Goal: Task Accomplishment & Management: Use online tool/utility

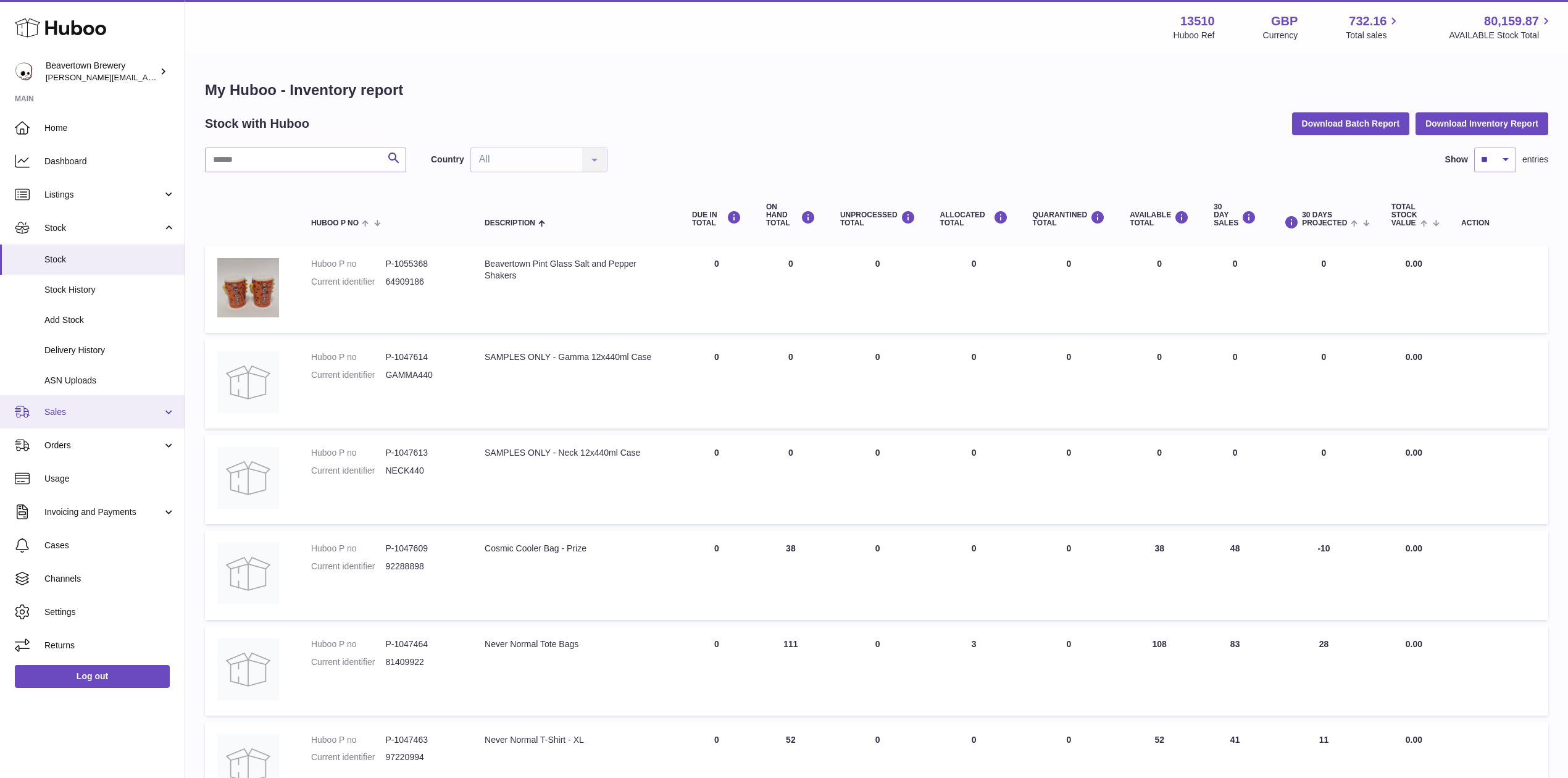
click at [87, 407] on span "Sales" at bounding box center [103, 412] width 118 height 12
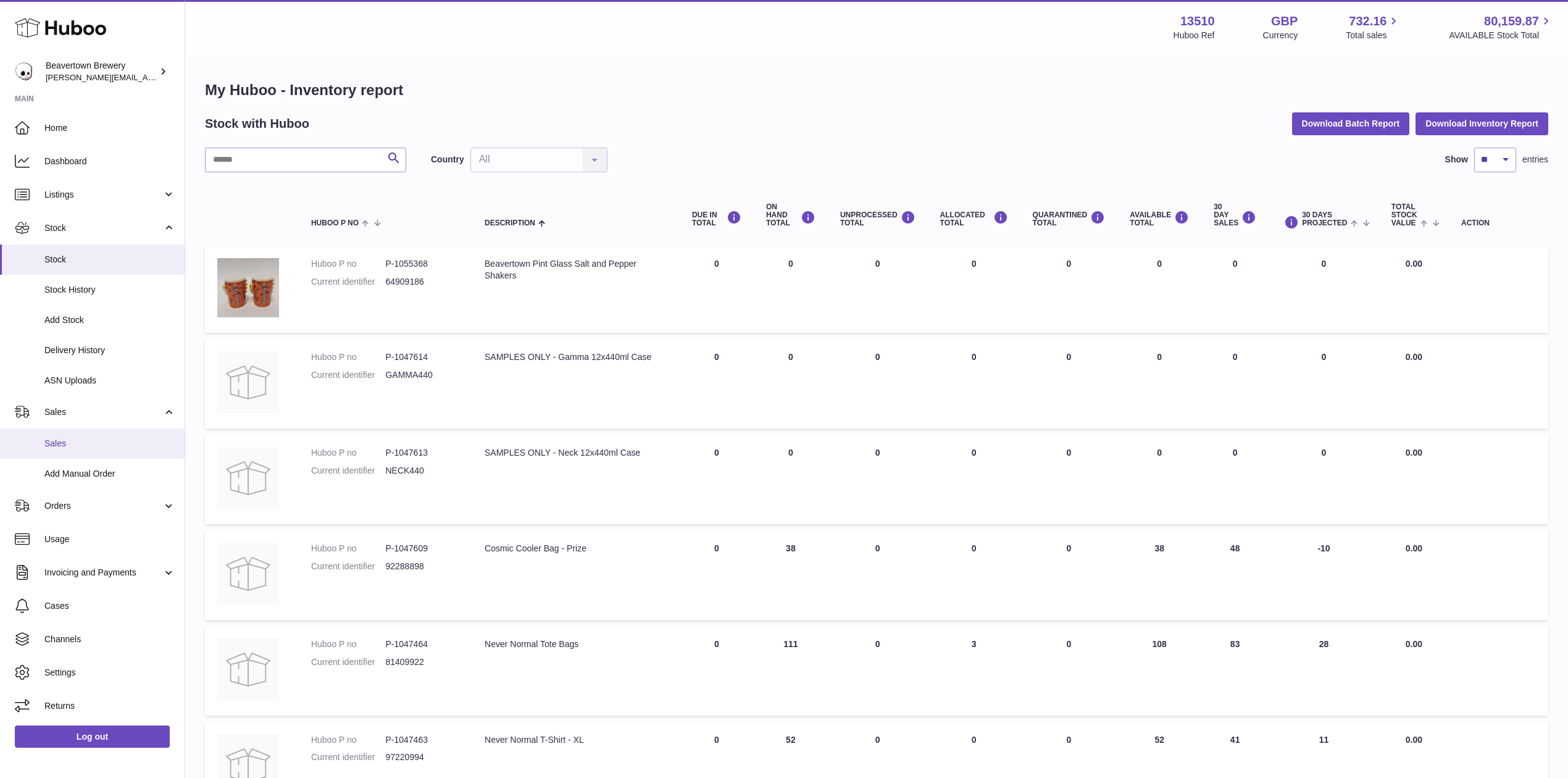
click at [87, 440] on span "Sales" at bounding box center [110, 444] width 131 height 12
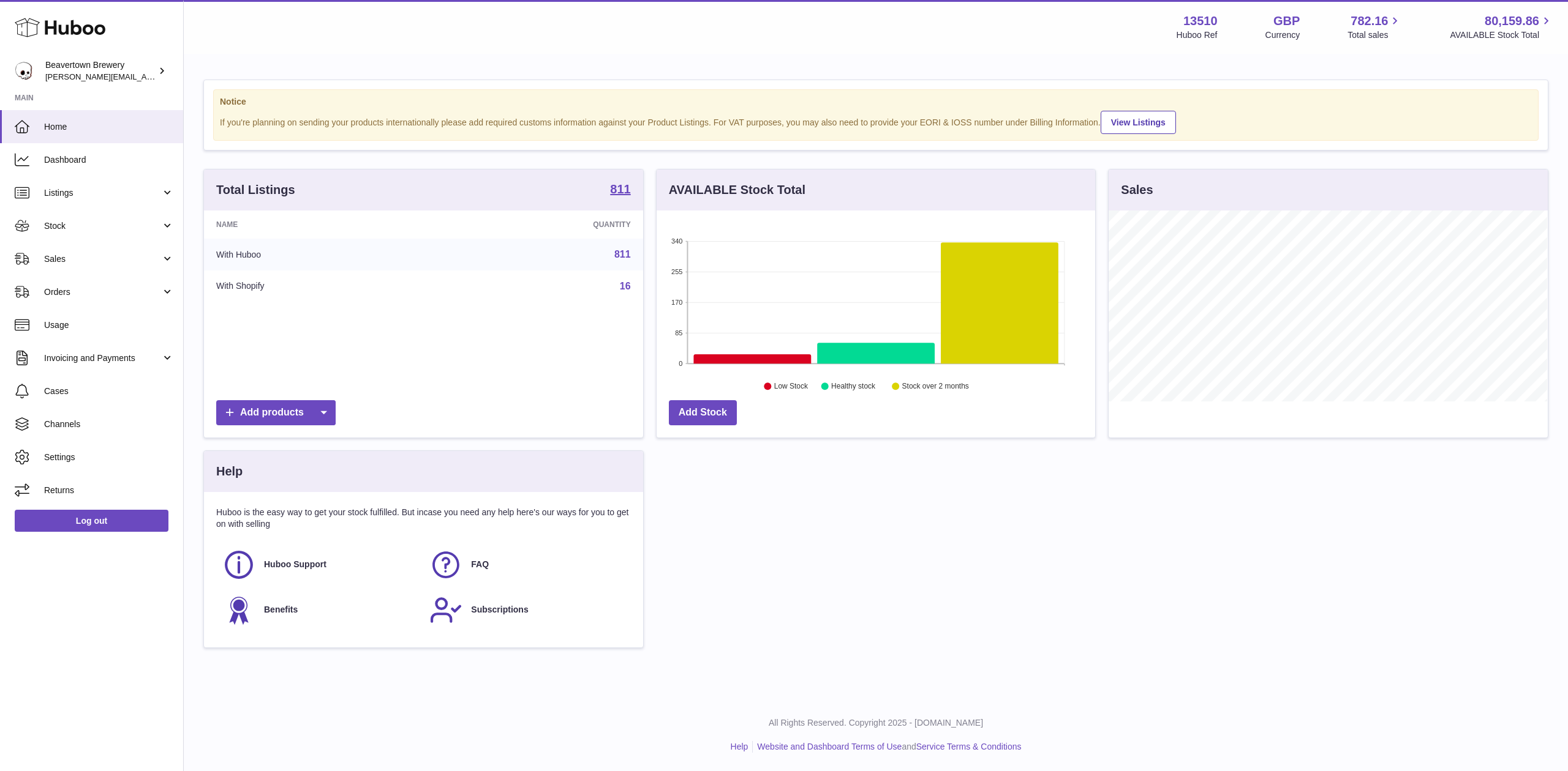
scroll to position [191, 439]
click at [71, 248] on link "Sales" at bounding box center [91, 259] width 183 height 33
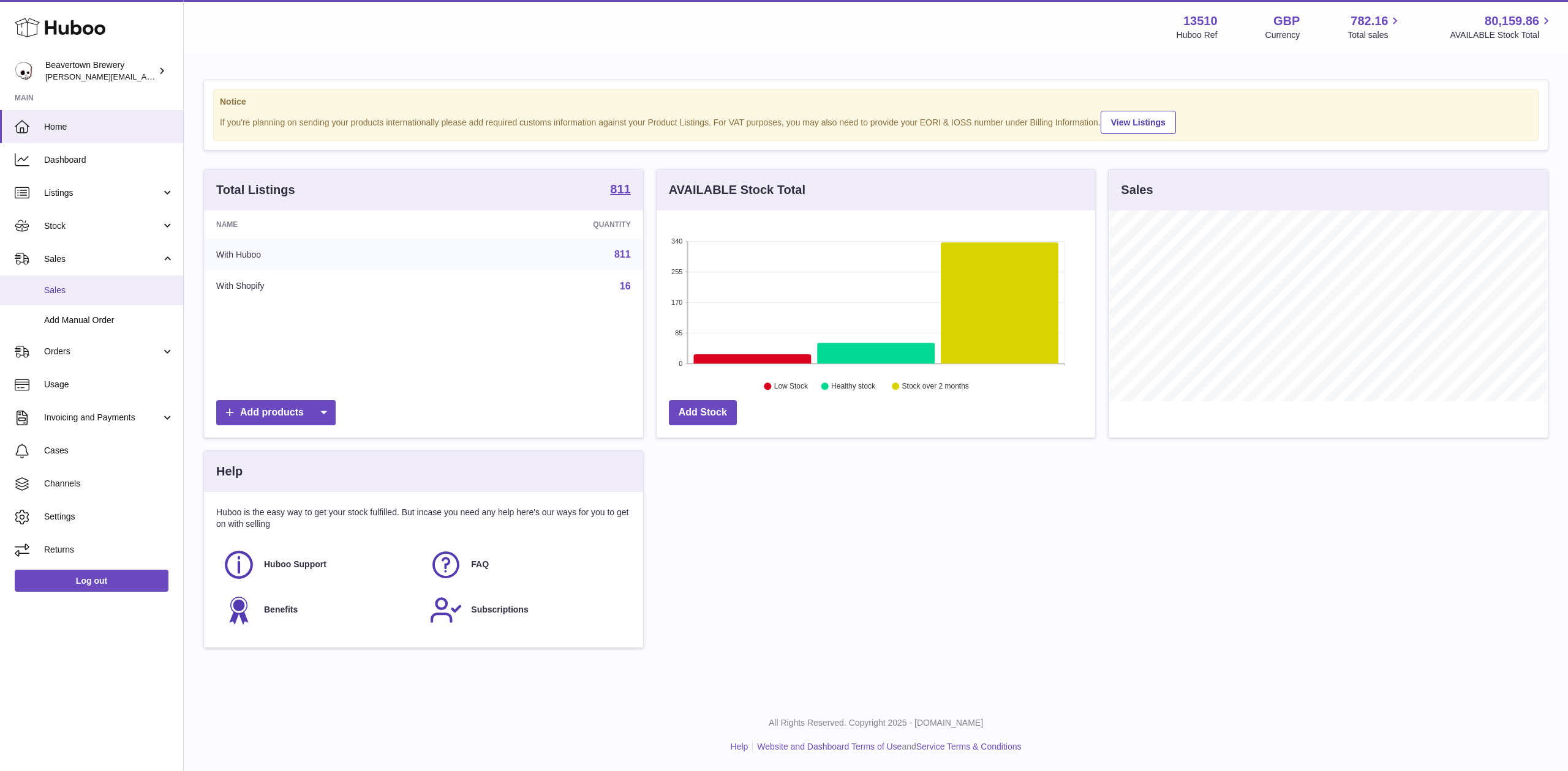
click at [64, 284] on span "Sales" at bounding box center [109, 290] width 130 height 12
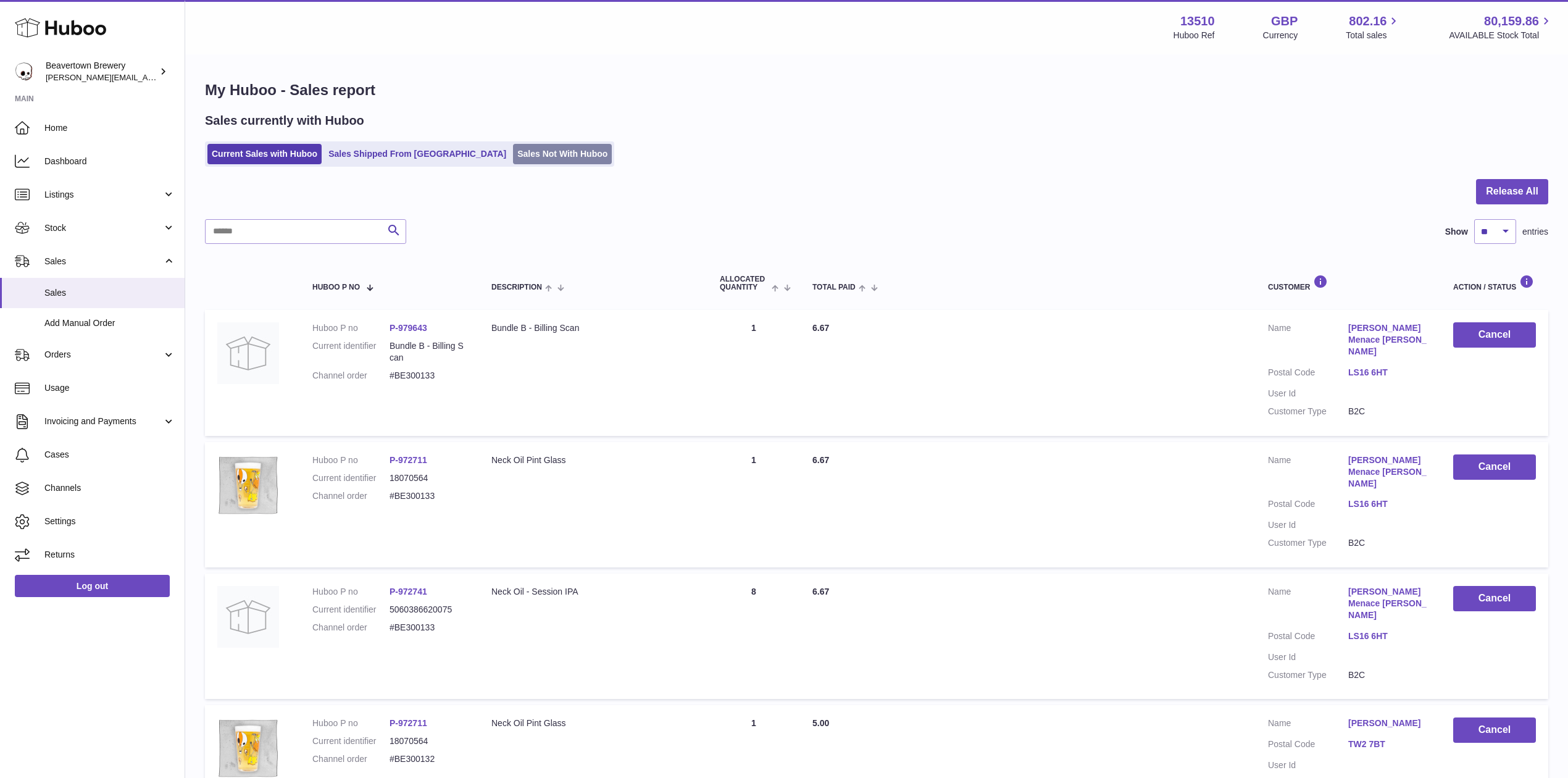
click at [513, 149] on link "Sales Not With Huboo" at bounding box center [562, 154] width 98 height 20
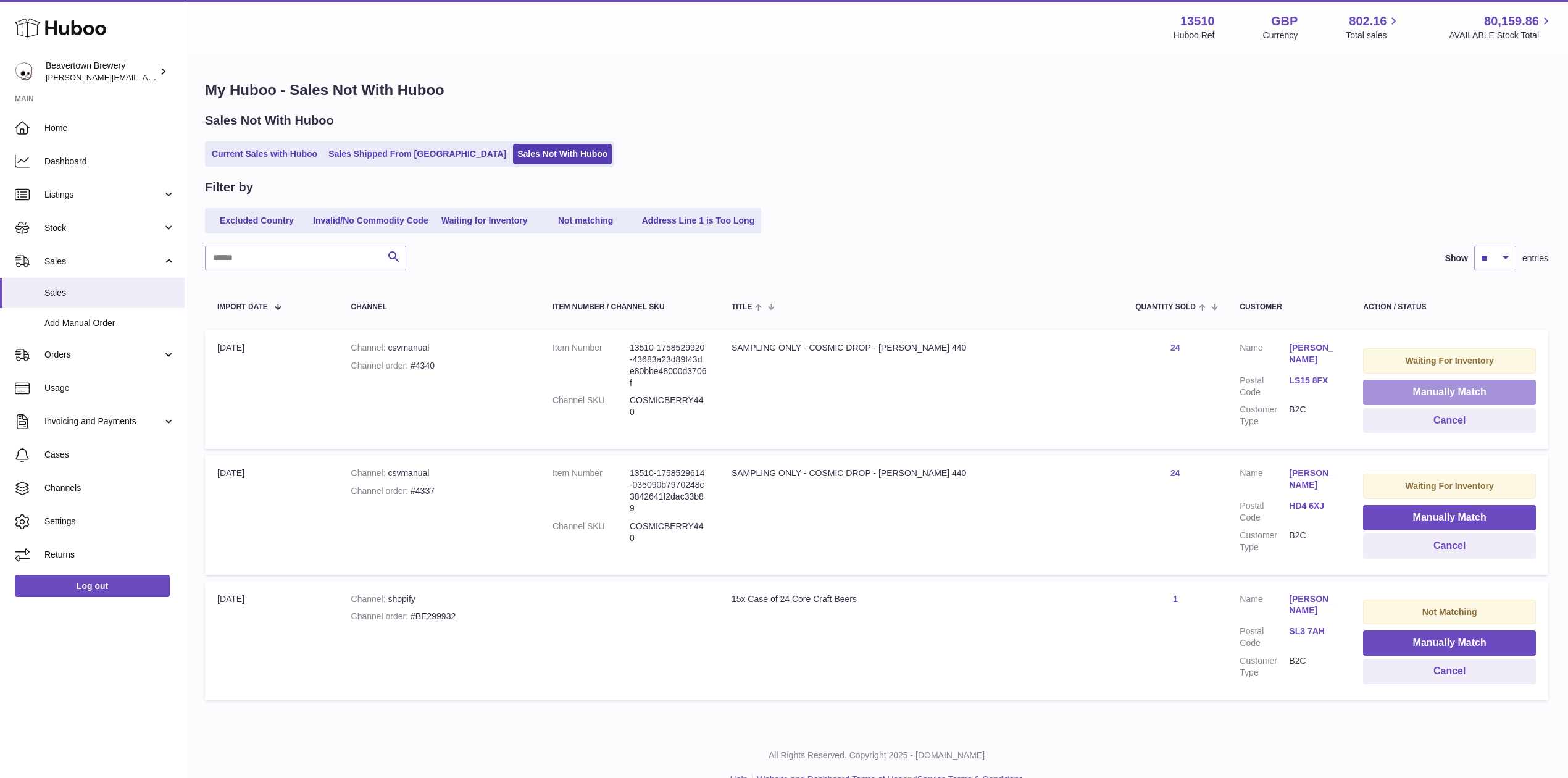
click at [1365, 385] on button "Manually Match" at bounding box center [1449, 393] width 173 height 25
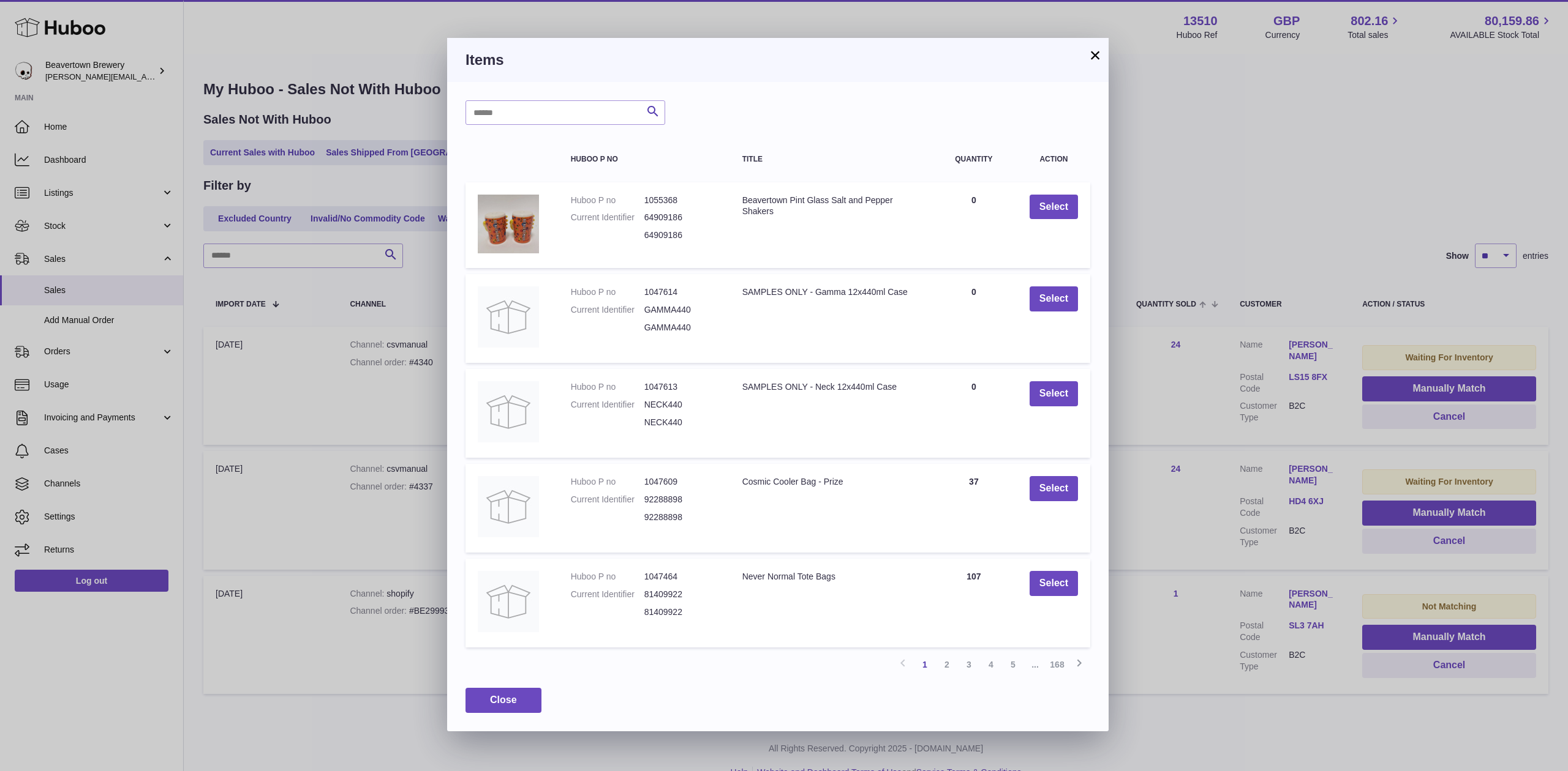
click at [581, 95] on div "Search Huboo P no Title Quantity Action Huboo P no 1055368 Current Identifier 6…" at bounding box center [778, 406] width 661 height 649
click at [588, 102] on input "text" at bounding box center [564, 112] width 199 height 24
type input "*****"
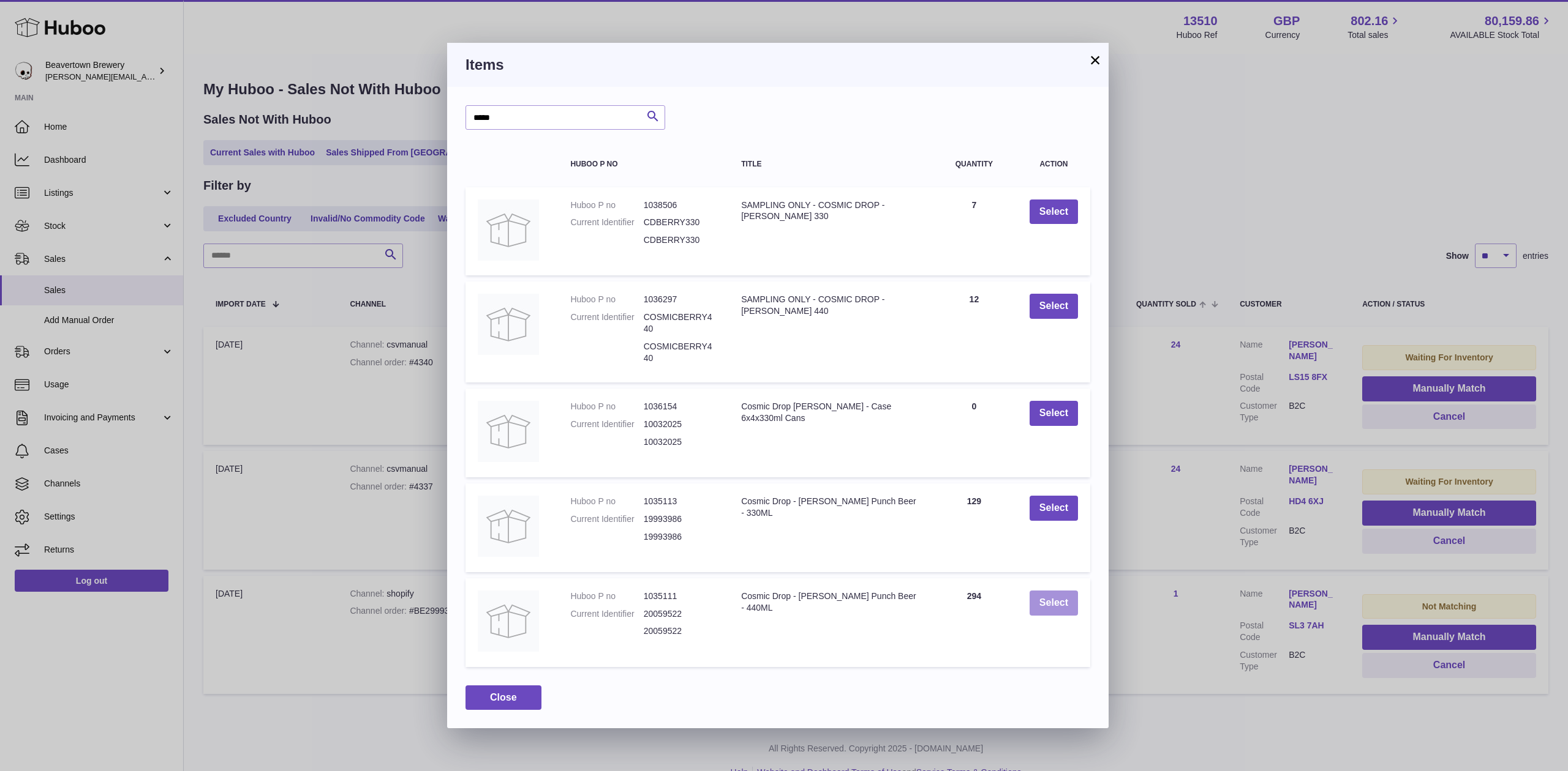
click at [1029, 592] on button "Select" at bounding box center [1054, 603] width 48 height 25
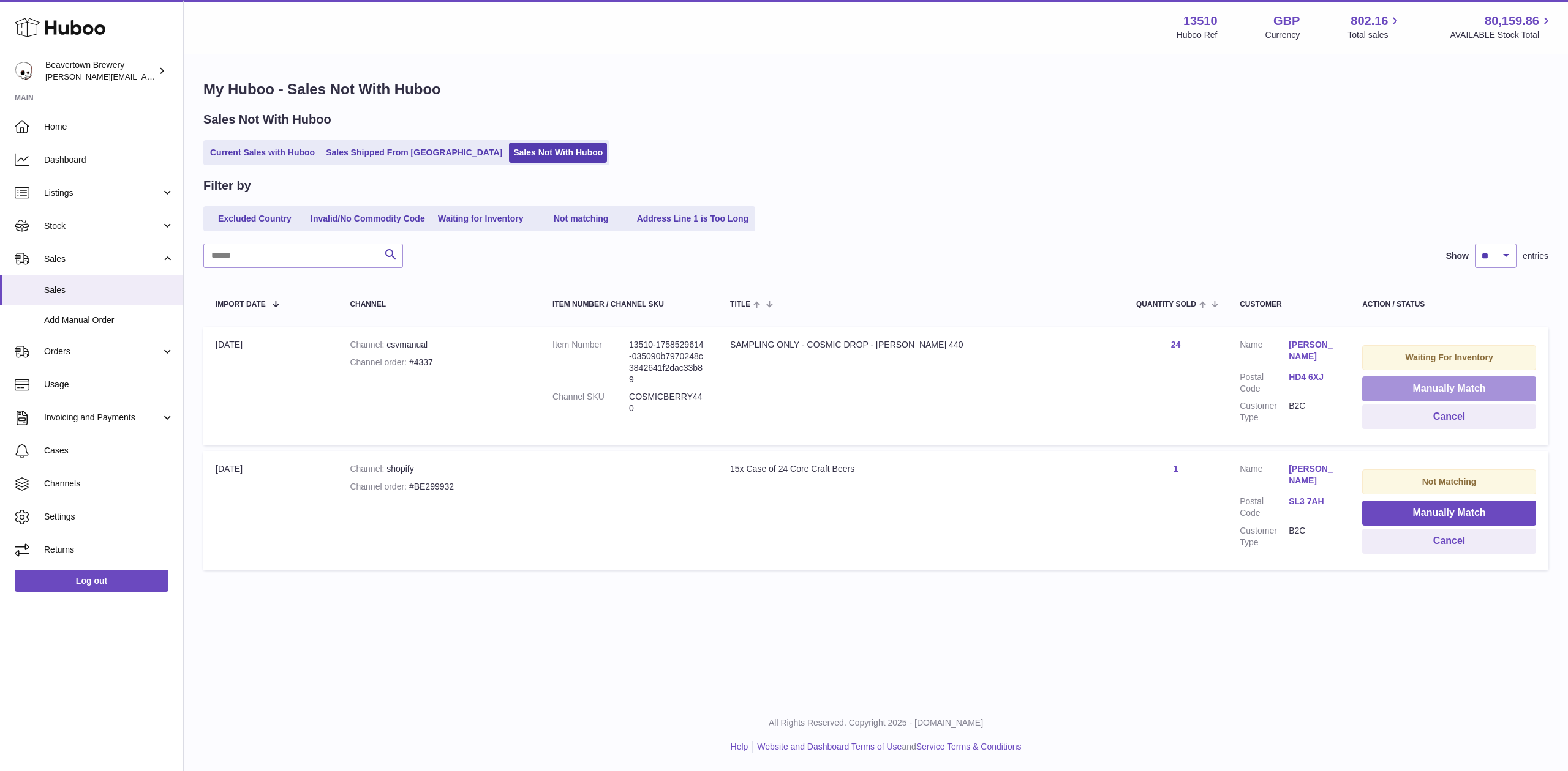
click at [1413, 384] on button "Manually Match" at bounding box center [1449, 389] width 174 height 25
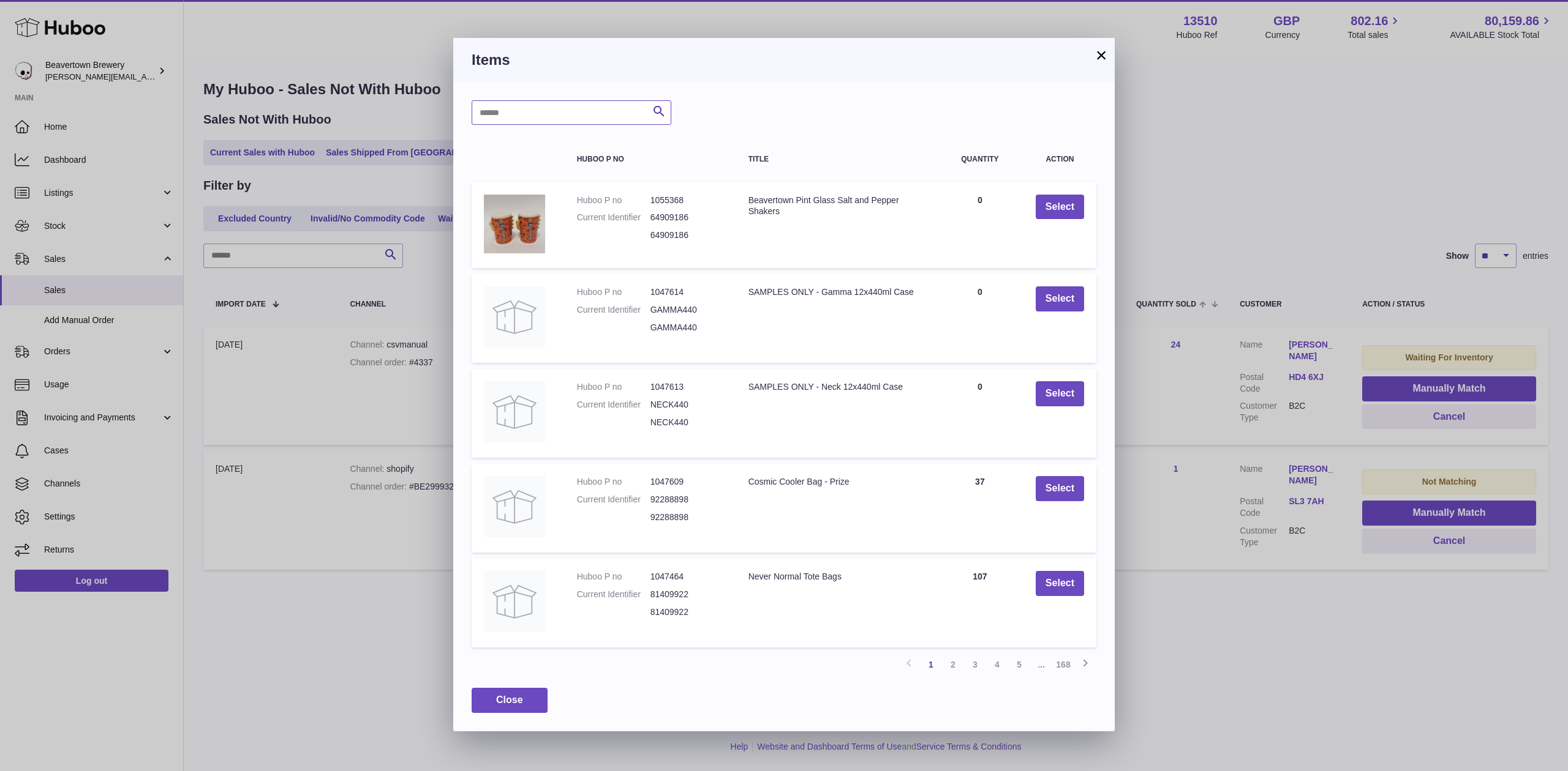
click at [644, 114] on input "text" at bounding box center [571, 112] width 199 height 24
type input "*****"
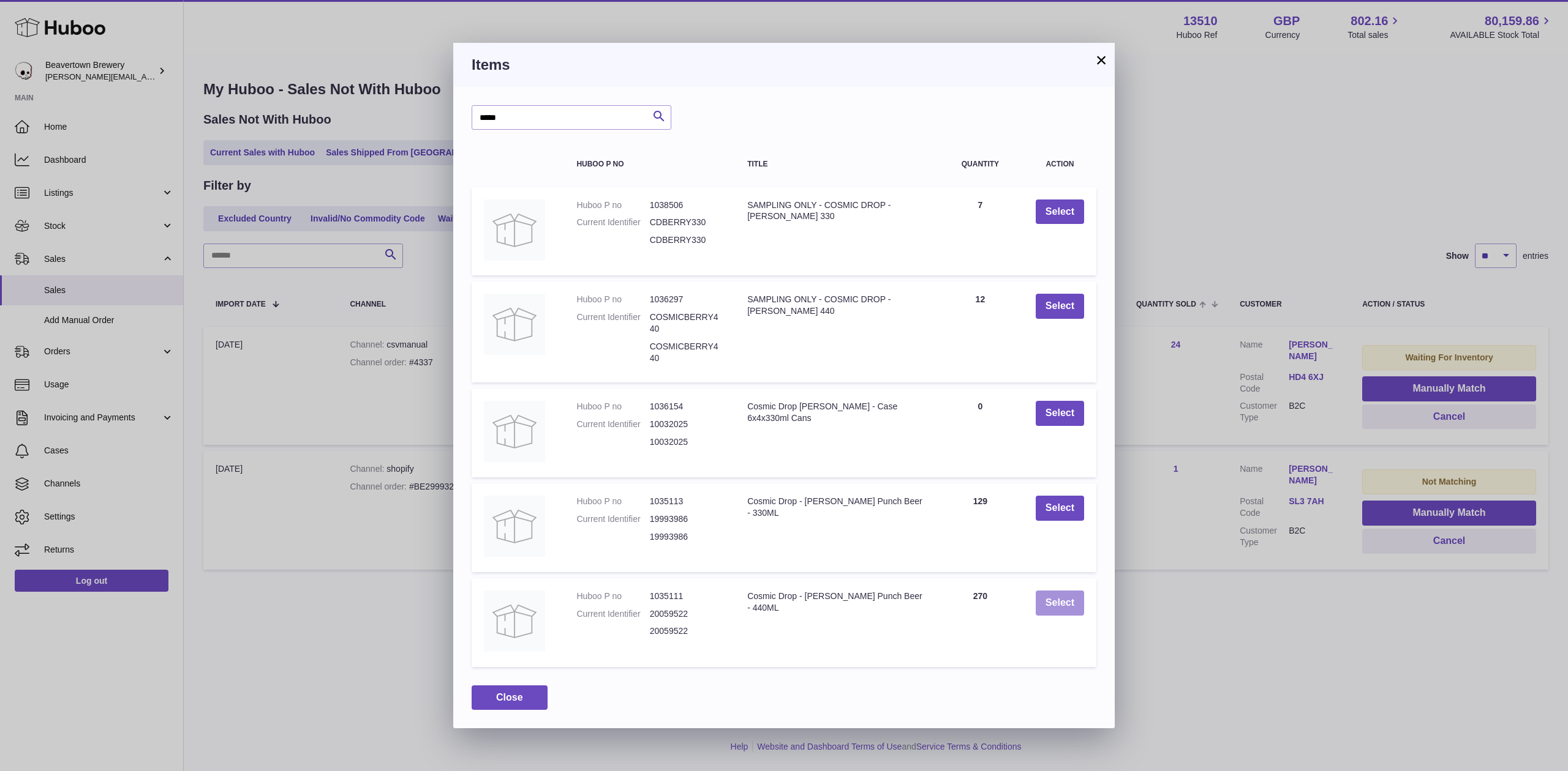
click at [1052, 598] on button "Select" at bounding box center [1060, 603] width 48 height 25
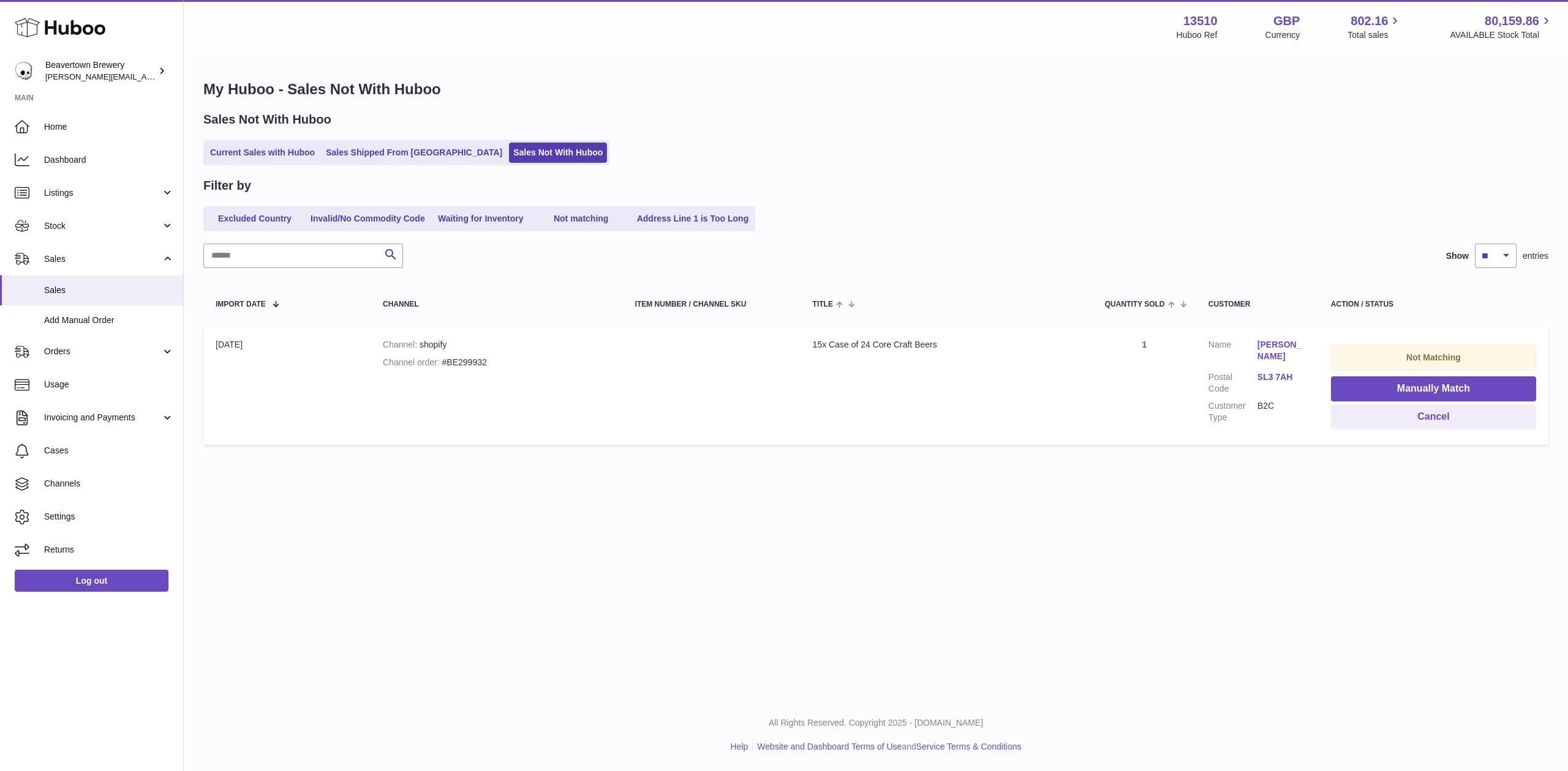
click at [369, 175] on div "My Huboo - Sales Not With Huboo Sales Not With Huboo Current Sales with Huboo S…" at bounding box center [875, 266] width 1384 height 420
click at [368, 166] on div "My Huboo - Sales Not With Huboo Sales Not With Huboo Current Sales with Huboo S…" at bounding box center [875, 266] width 1384 height 420
click at [369, 162] on link "Sales Shipped From [GEOGRAPHIC_DATA]" at bounding box center [413, 153] width 185 height 20
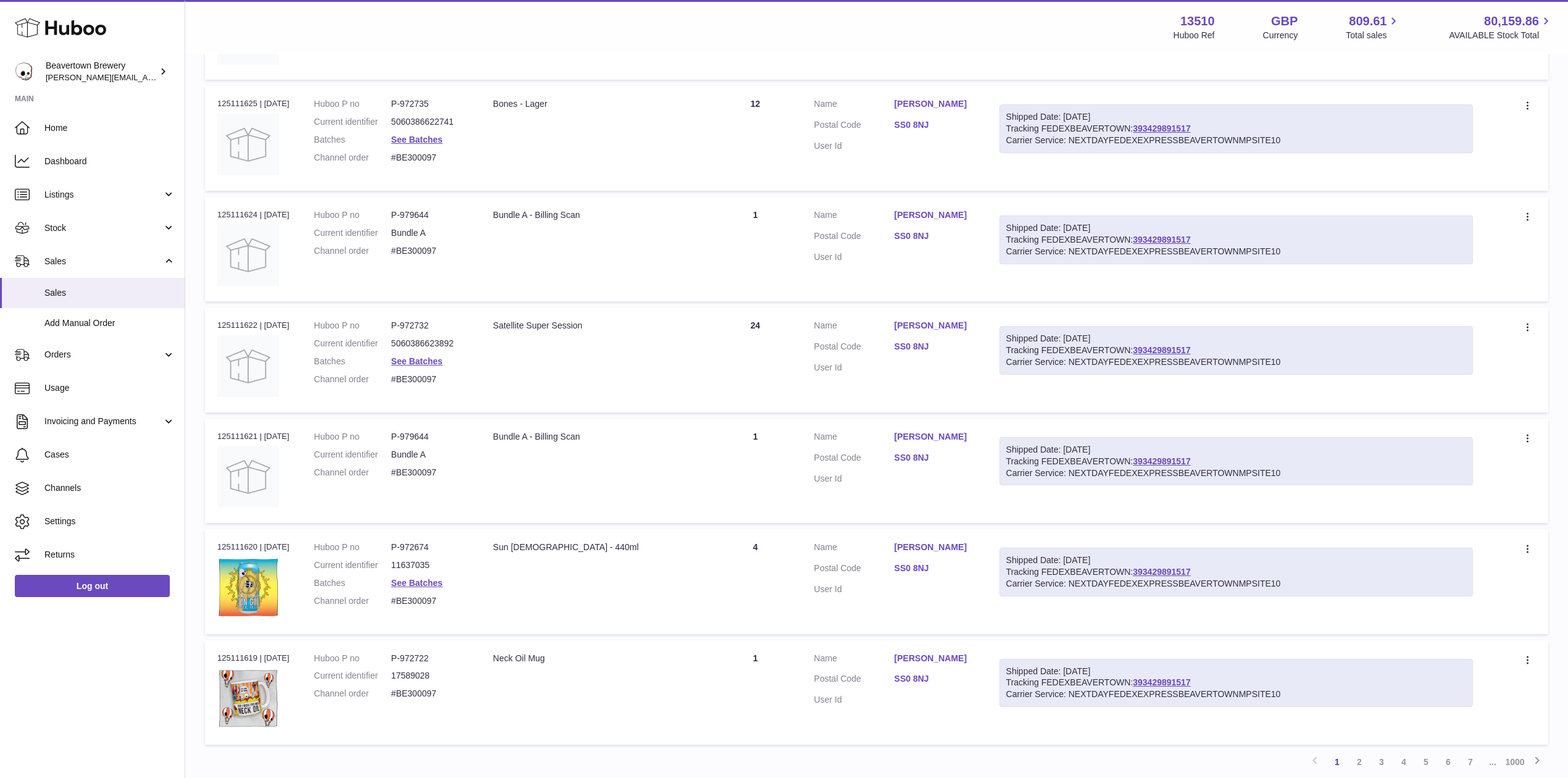
scroll to position [658, 0]
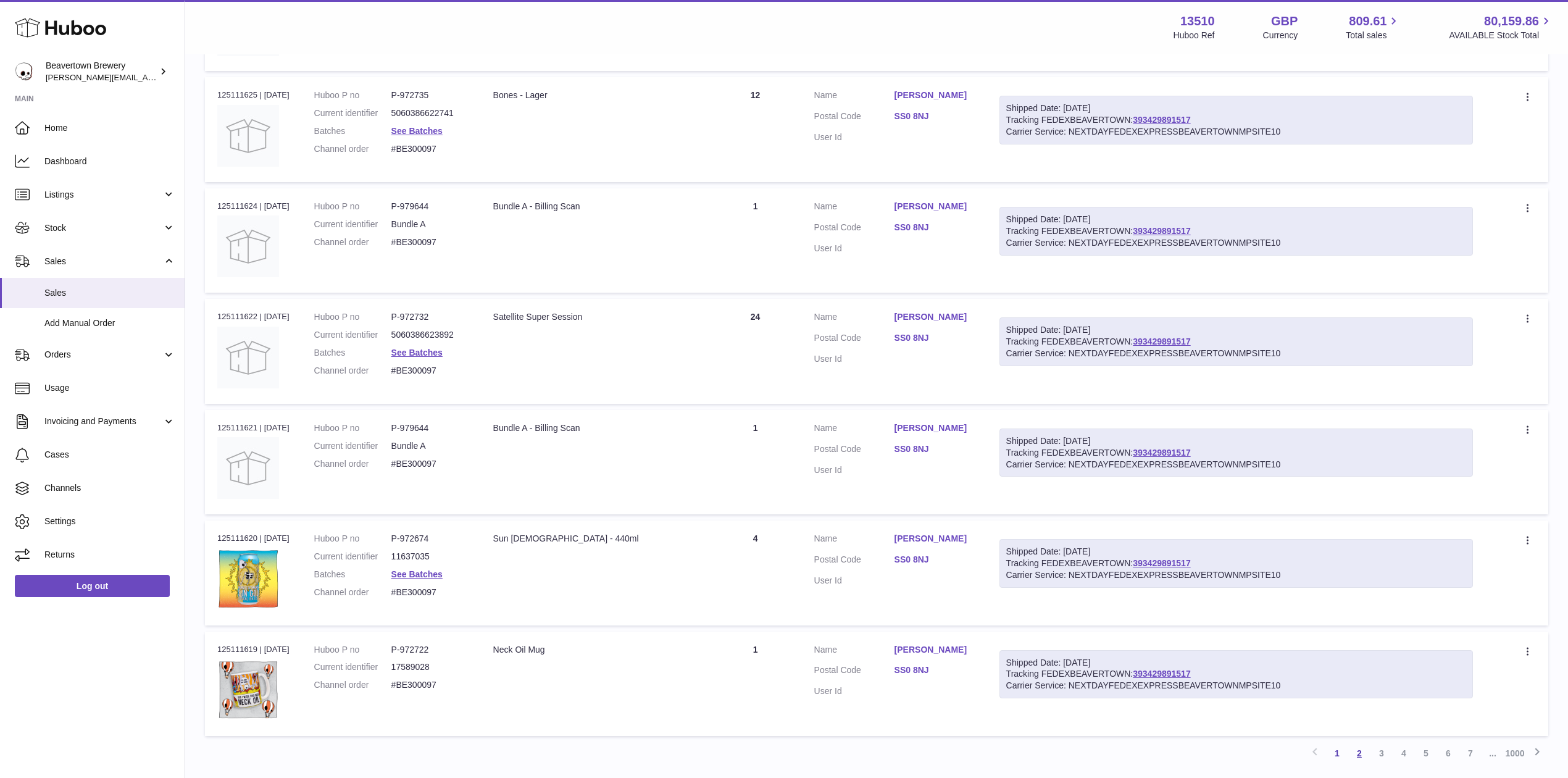
click at [1351, 749] on link "2" at bounding box center [1359, 754] width 22 height 22
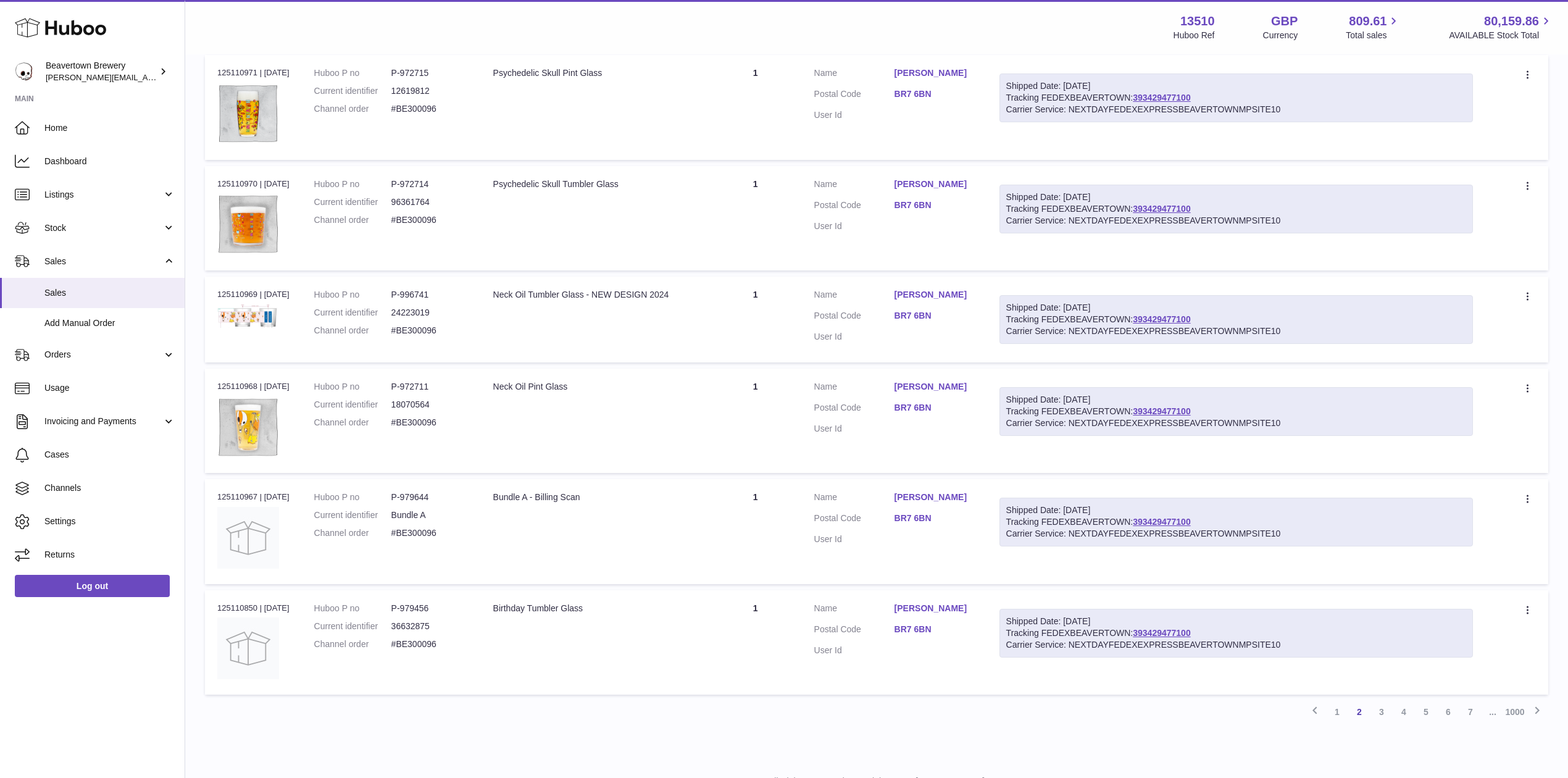
scroll to position [731, 0]
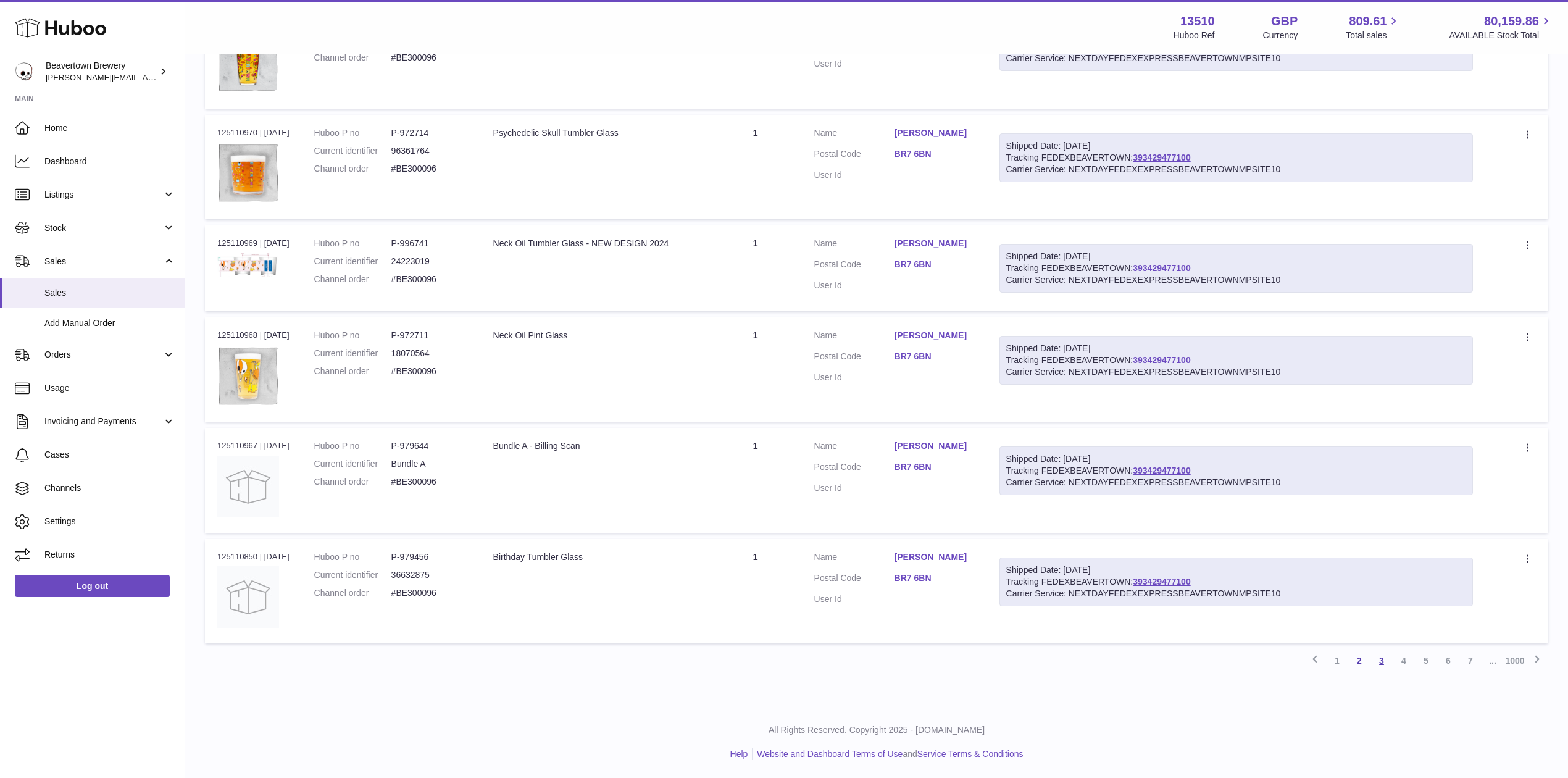
click at [1373, 655] on link "3" at bounding box center [1381, 661] width 22 height 22
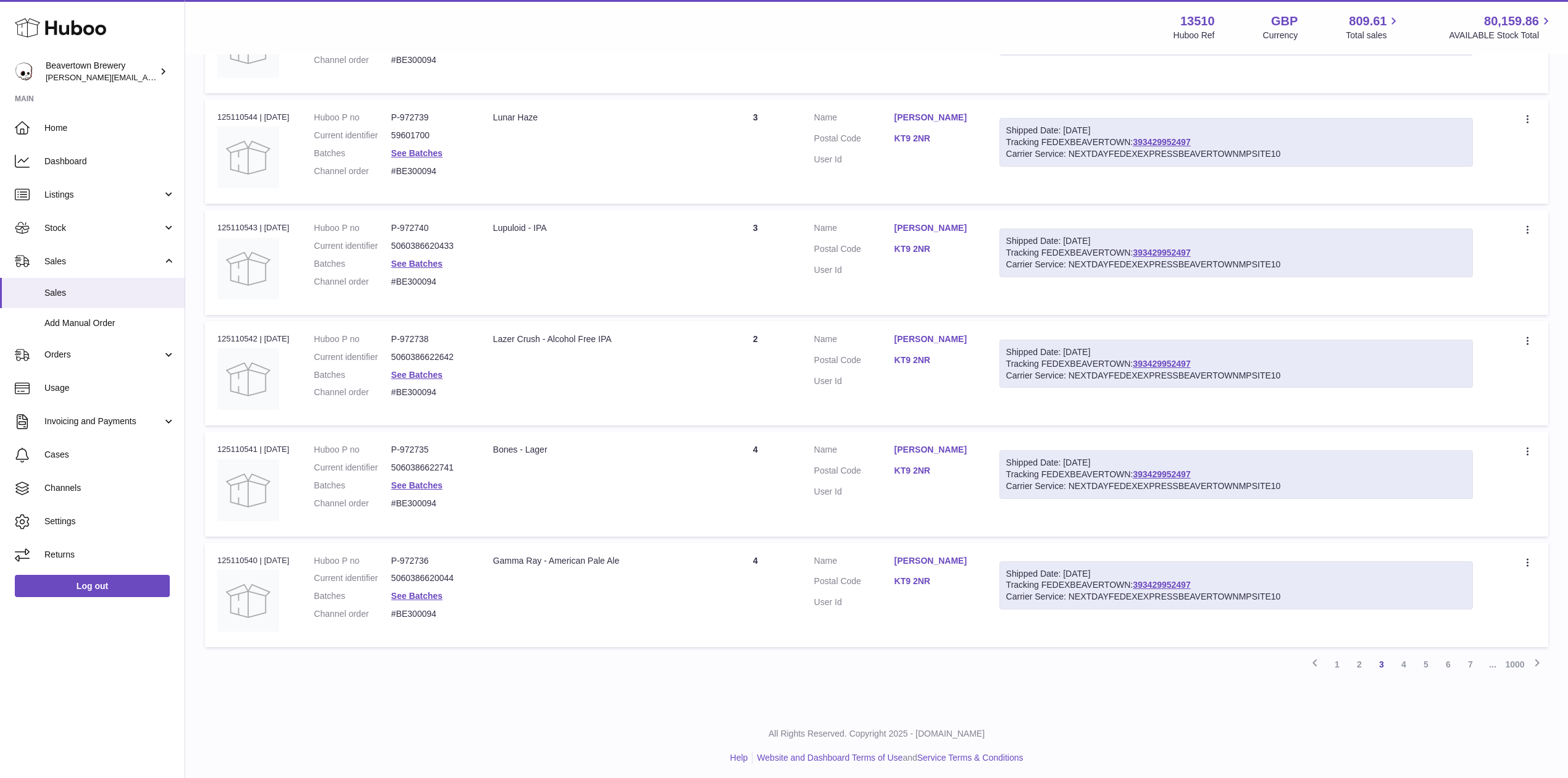
scroll to position [751, 0]
click at [1402, 662] on link "4" at bounding box center [1404, 661] width 22 height 22
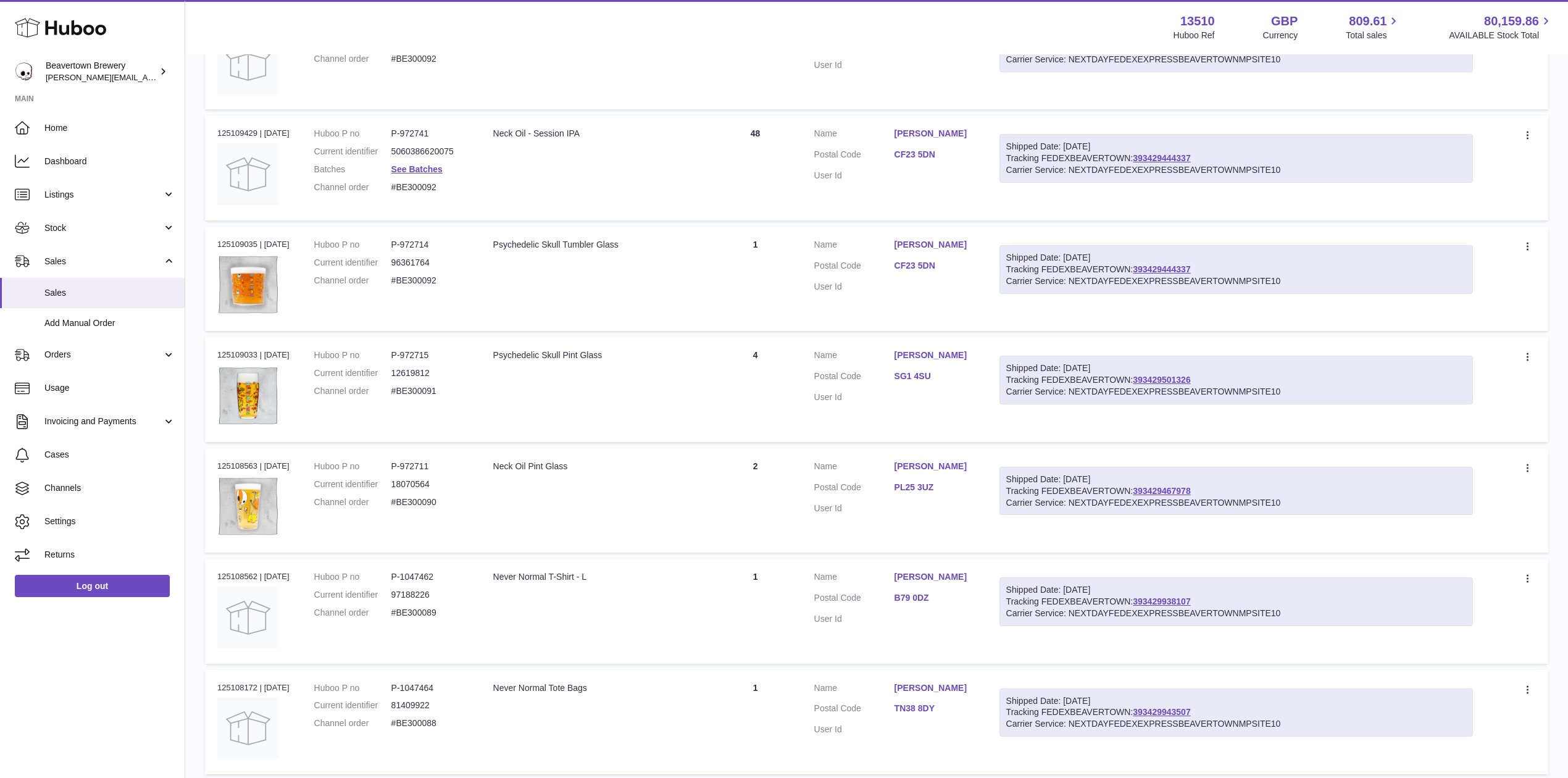
scroll to position [751, 0]
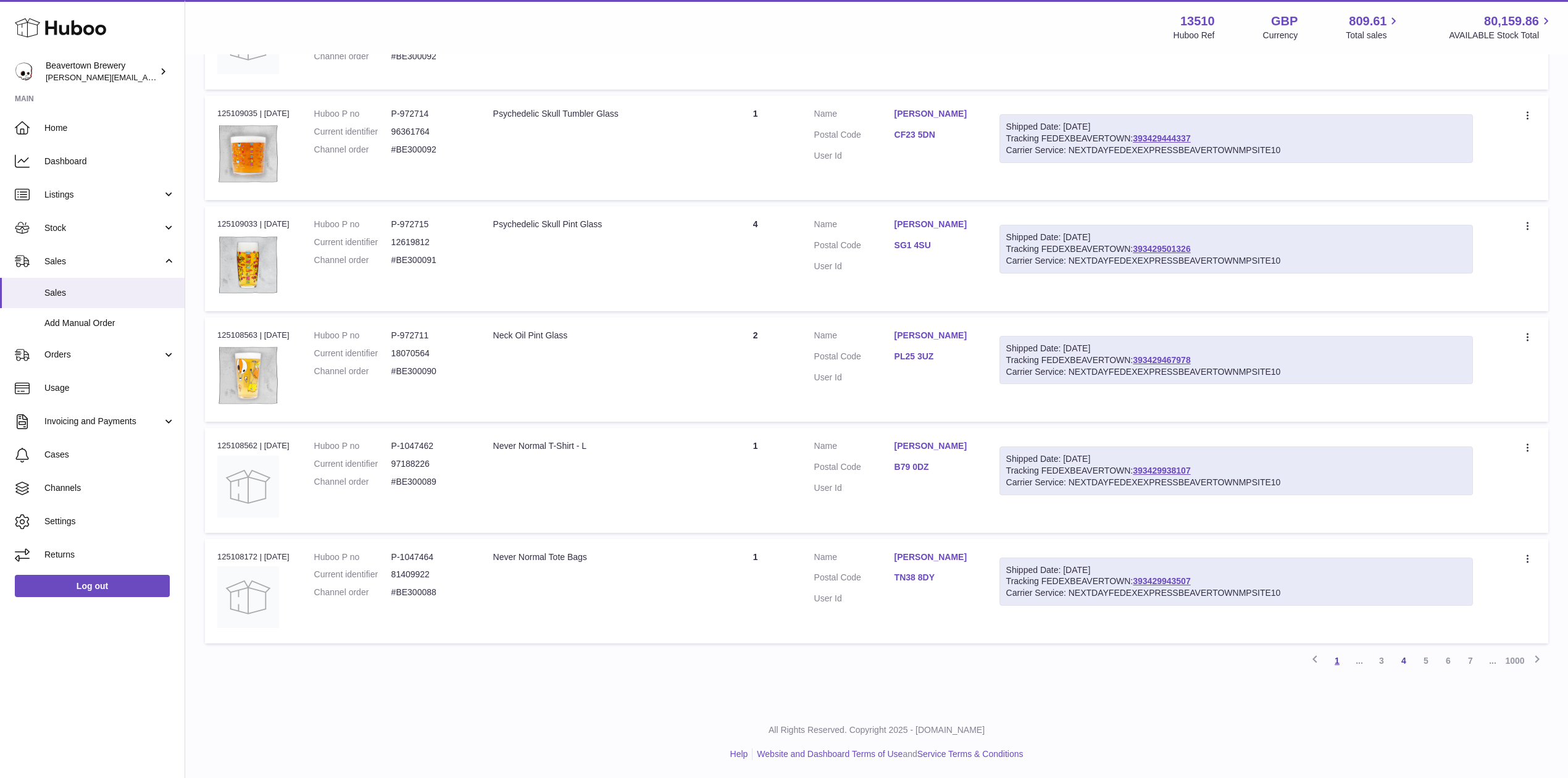
click at [1332, 661] on link "1" at bounding box center [1337, 661] width 22 height 22
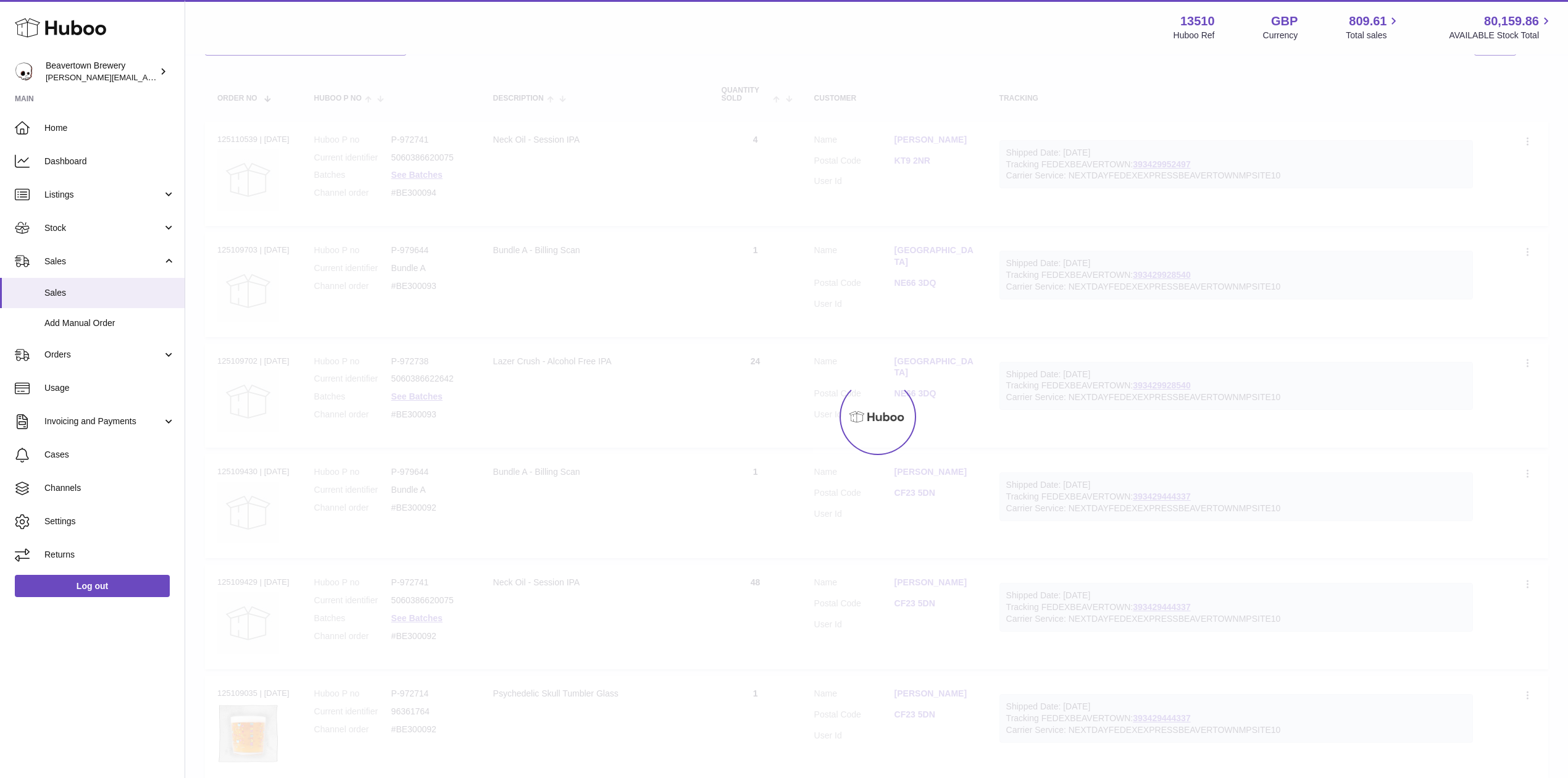
scroll to position [56, 0]
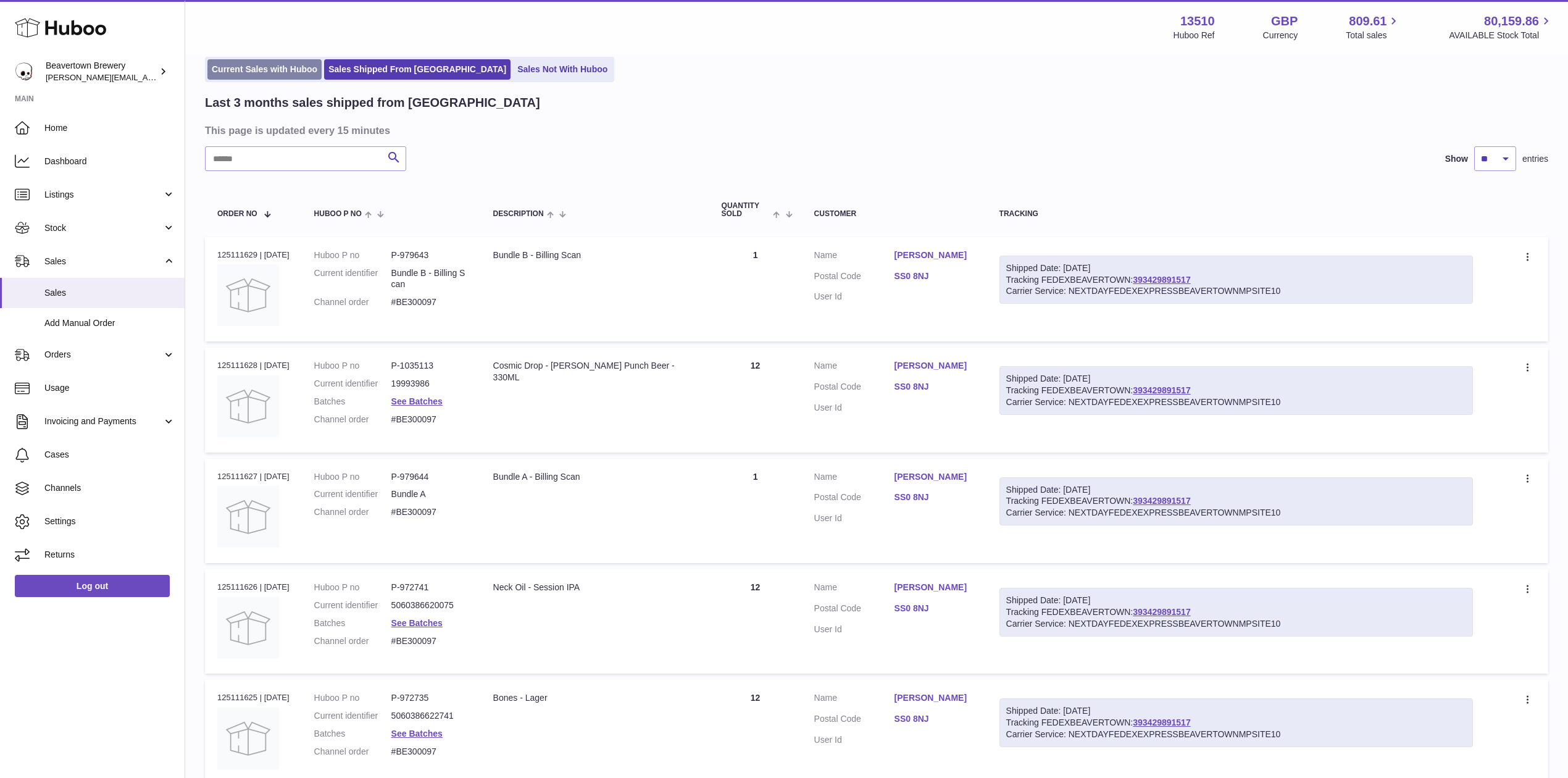
click at [321, 61] on link "Current Sales with Huboo" at bounding box center [264, 69] width 114 height 20
